Goal: Information Seeking & Learning: Learn about a topic

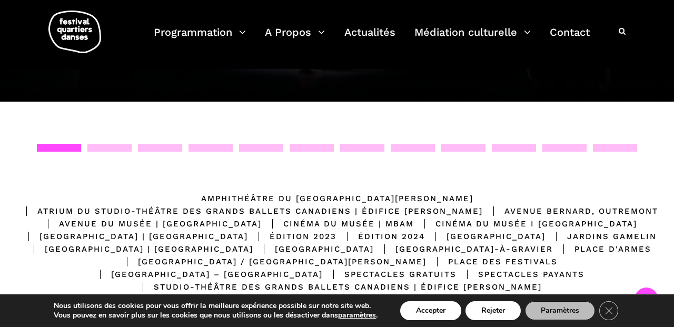
scroll to position [199, 0]
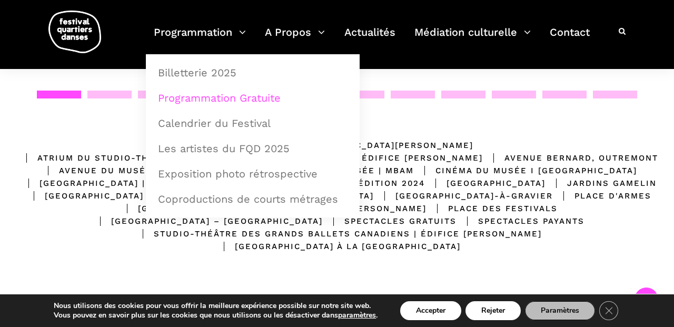
click at [203, 94] on link "Programmation Gratuite" at bounding box center [253, 98] width 202 height 24
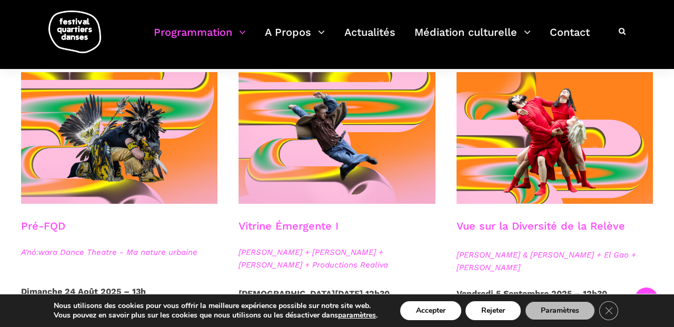
scroll to position [260, 0]
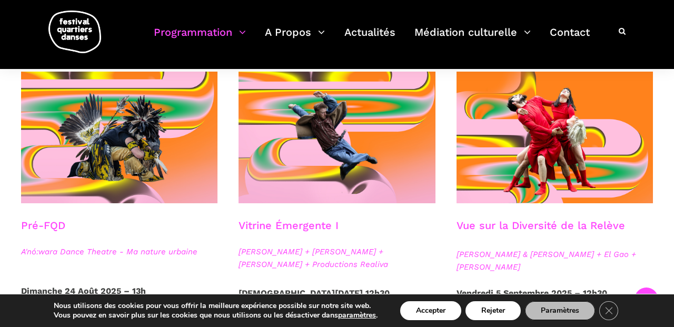
click at [331, 249] on span "[PERSON_NAME] + [PERSON_NAME] + [PERSON_NAME] + Productions Realiva" at bounding box center [336, 257] width 196 height 25
click at [300, 227] on h3 "Vitrine Émergente I" at bounding box center [288, 232] width 100 height 26
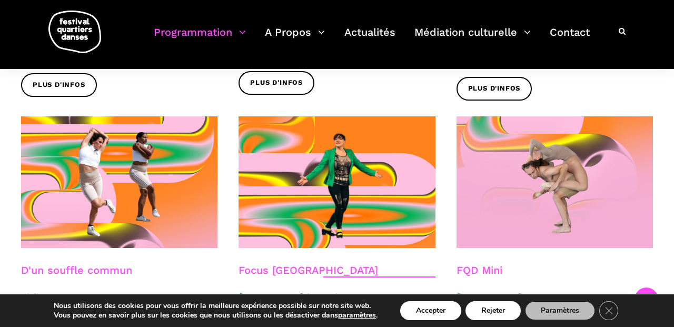
scroll to position [1121, 0]
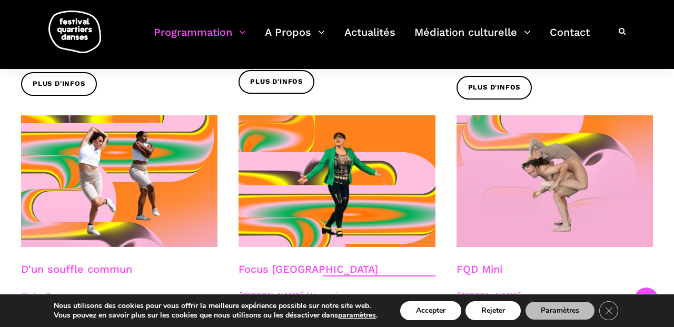
click at [108, 263] on link "D'un souffle commun" at bounding box center [76, 269] width 111 height 13
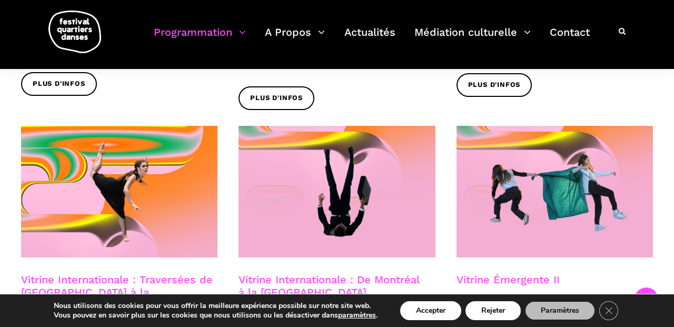
scroll to position [816, 0]
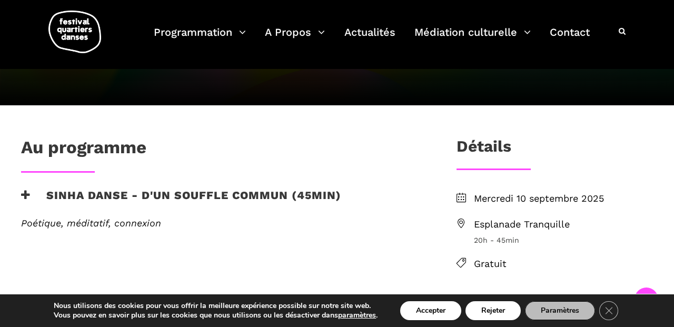
scroll to position [175, 0]
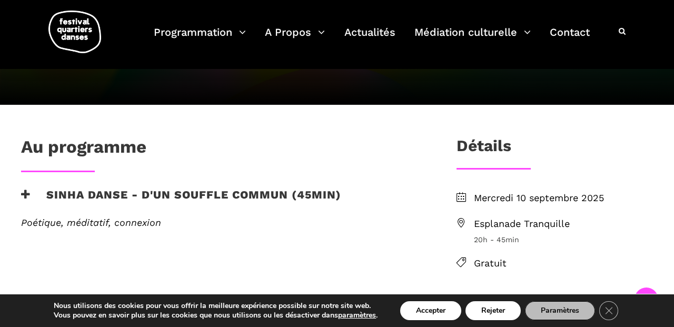
click at [213, 195] on h3 "Sinha Danse - D'un souffle commun (45min)" at bounding box center [181, 201] width 320 height 26
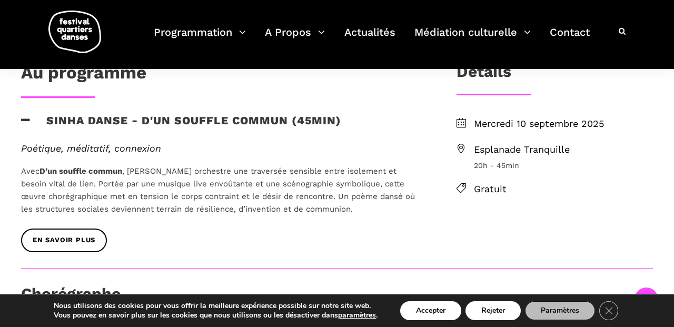
scroll to position [250, 0]
